Goal: Find specific fact

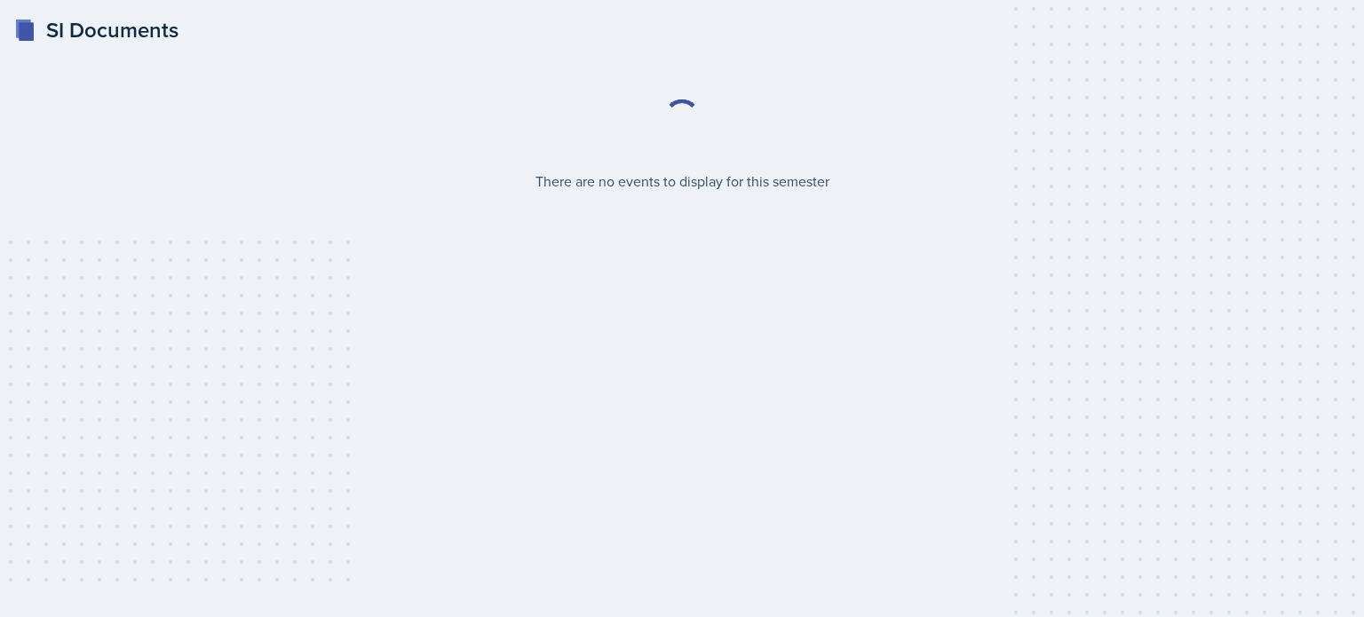
select select "2bed604d-1099-4043-b1bc-2365e8740244"
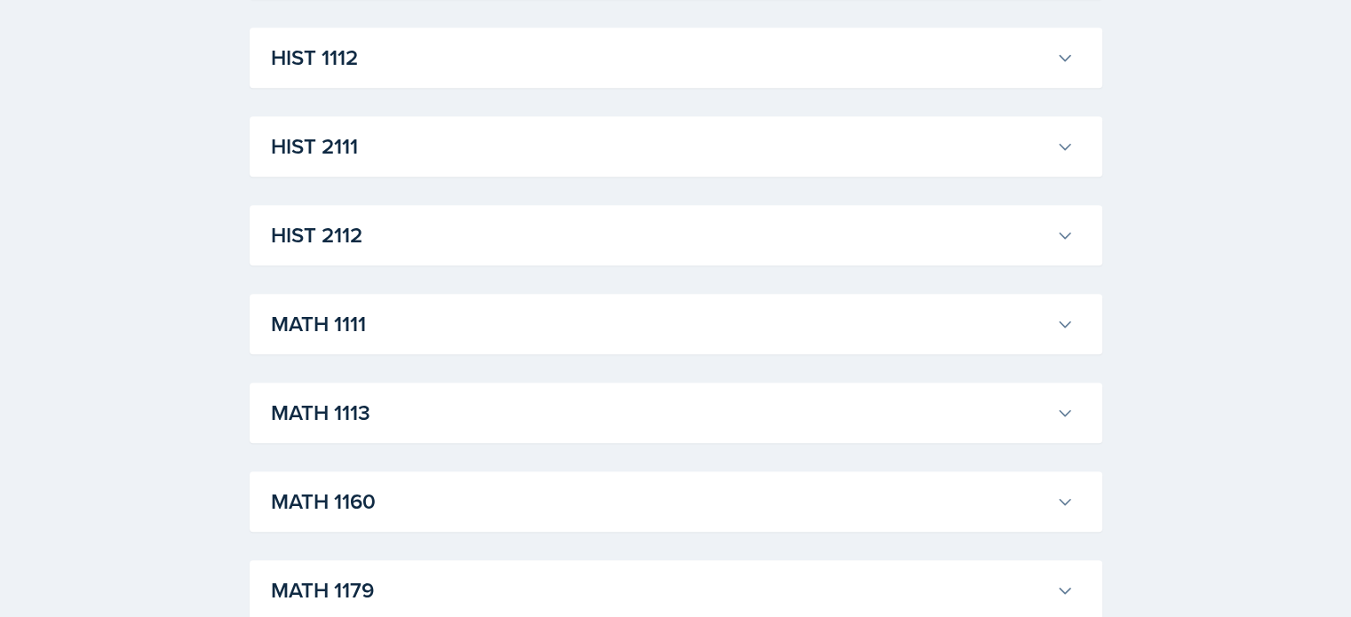
scroll to position [1378, 0]
click at [409, 314] on h3 "MATH 1111" at bounding box center [660, 323] width 778 height 32
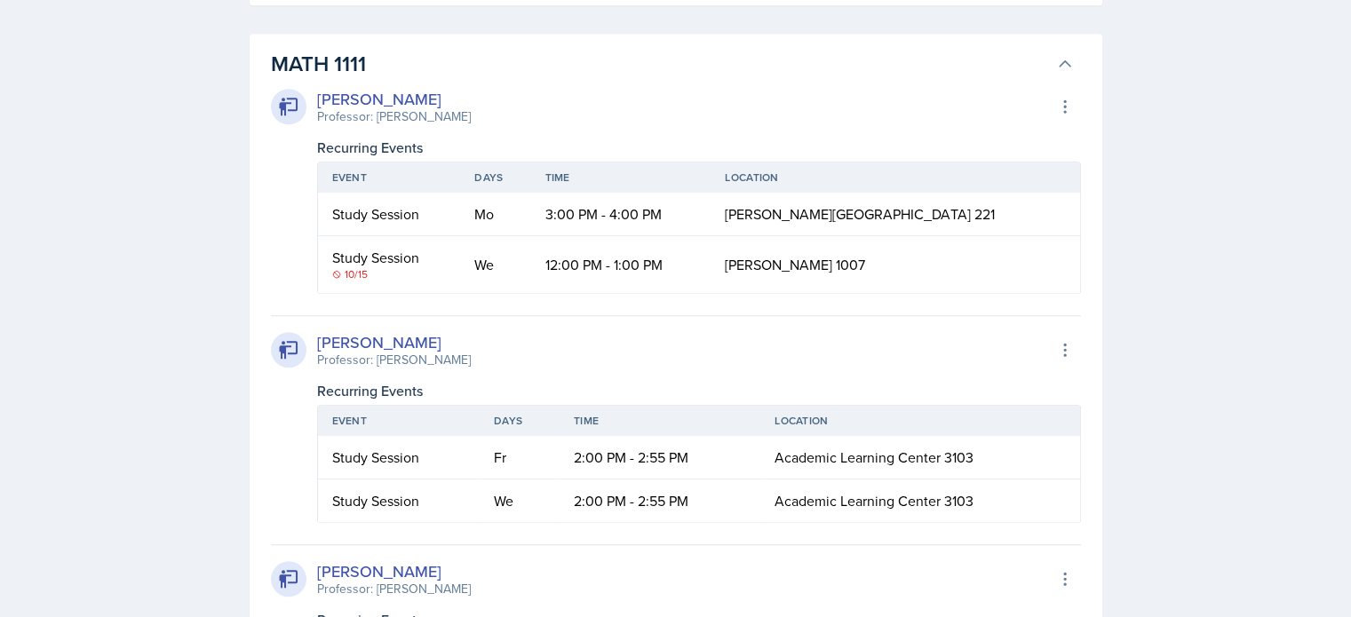
scroll to position [1644, 0]
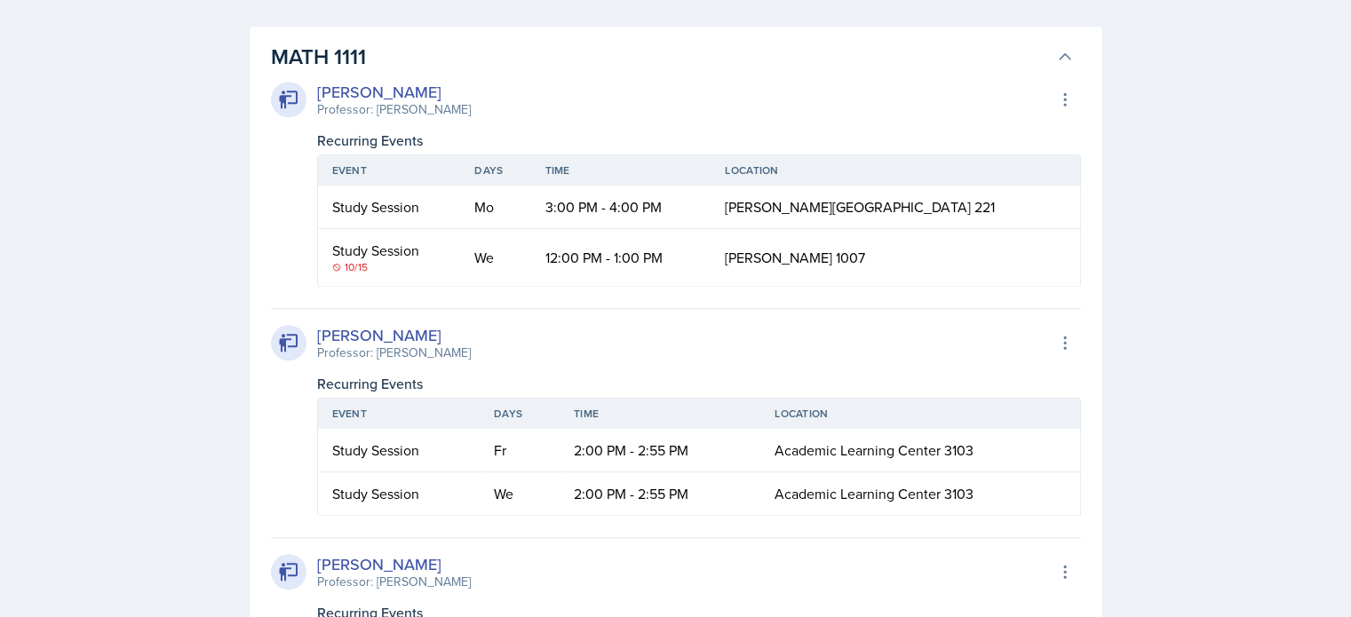
click at [403, 107] on div "Professor: [PERSON_NAME]" at bounding box center [394, 109] width 154 height 19
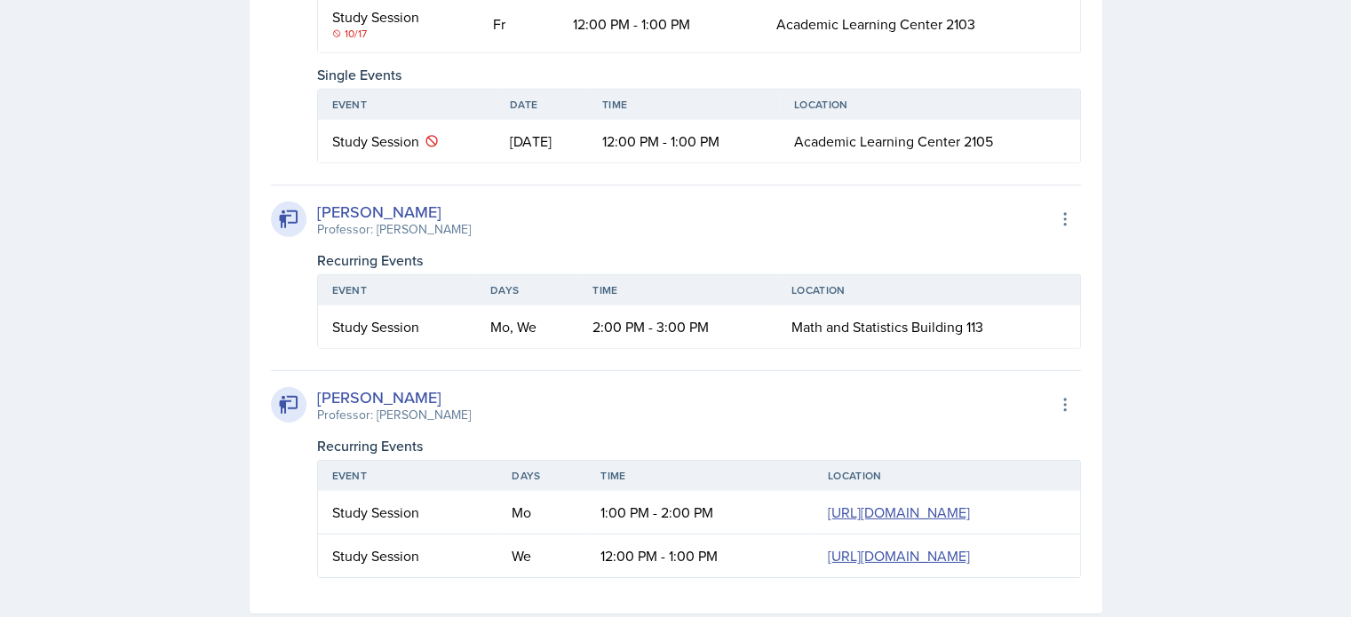
scroll to position [5494, 0]
drag, startPoint x: 326, startPoint y: 134, endPoint x: 472, endPoint y: 133, distance: 145.7
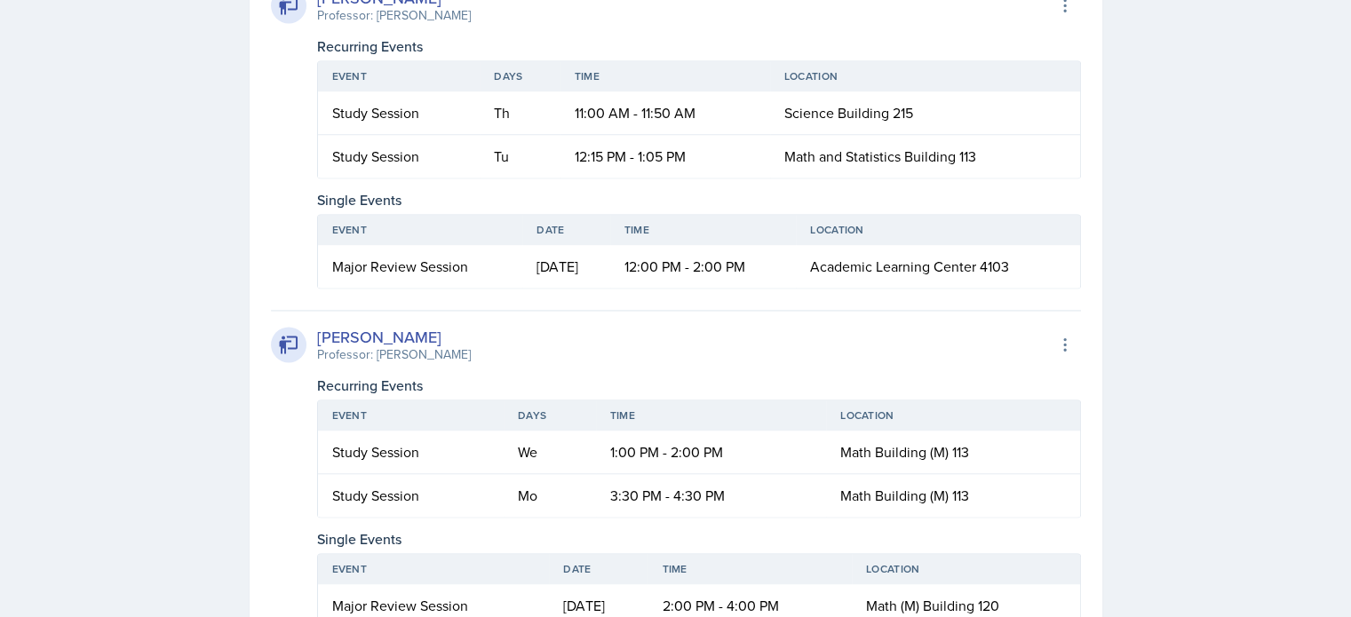
scroll to position [2672, 0]
